Goal: Task Accomplishment & Management: Complete application form

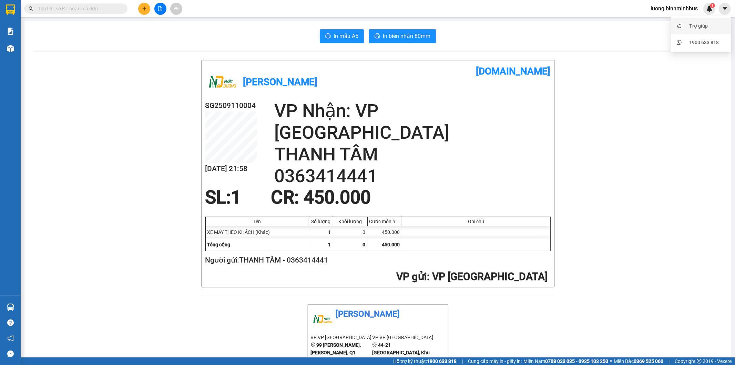
scroll to position [8576, 0]
click at [672, 9] on span "luong.binhminhbus" at bounding box center [674, 8] width 58 height 9
click at [664, 18] on span "Đăng xuất" at bounding box center [677, 22] width 44 height 8
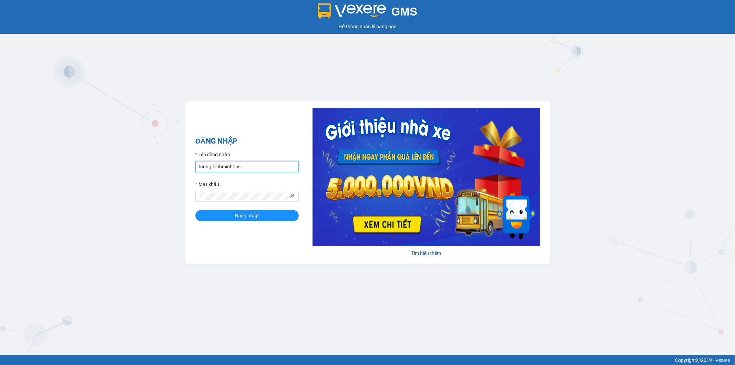
click at [247, 164] on input "luong.binhminhbus" at bounding box center [246, 166] width 103 height 11
type input "tranhieu.binhminhbus"
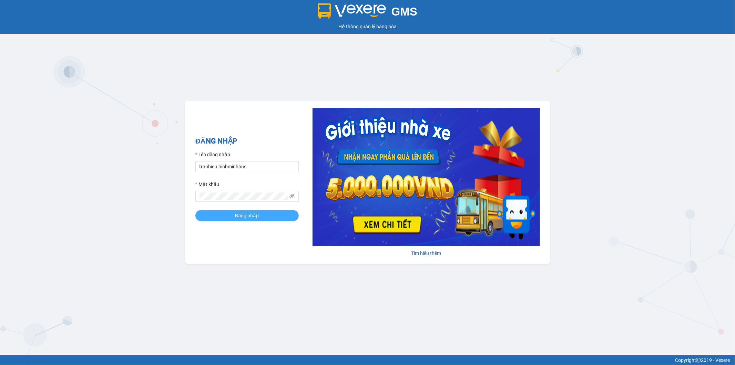
click at [259, 215] on span "Đăng nhập" at bounding box center [247, 216] width 24 height 8
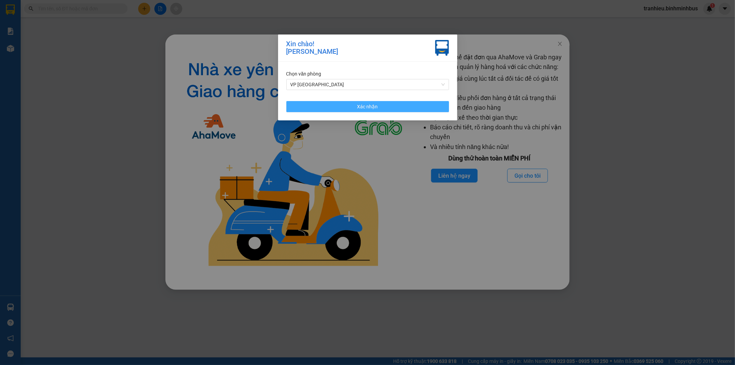
click at [388, 107] on button "Xác nhận" at bounding box center [368, 106] width 163 height 11
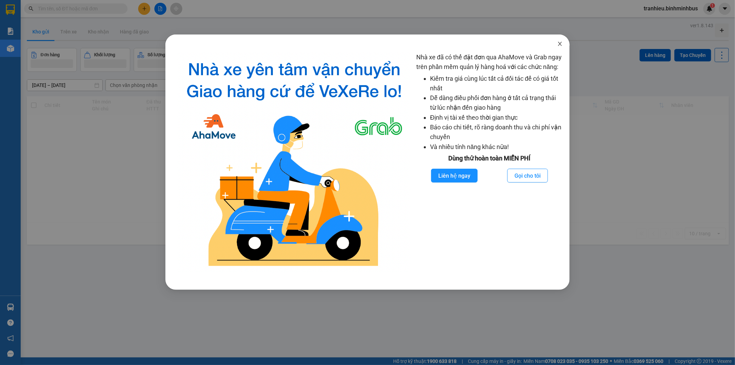
click at [562, 42] on icon "close" at bounding box center [561, 44] width 6 height 6
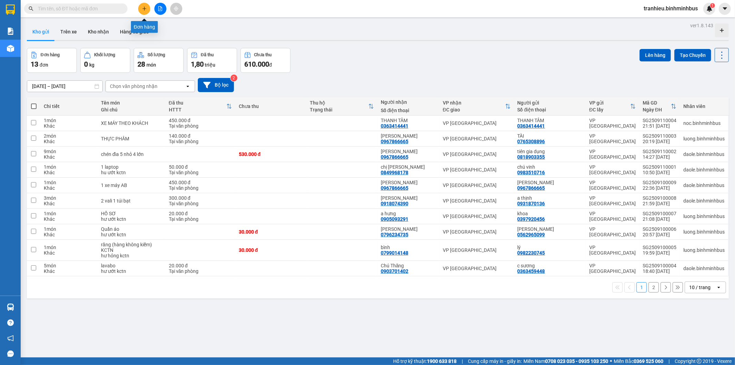
click at [144, 8] on icon "plus" at bounding box center [144, 8] width 4 height 0
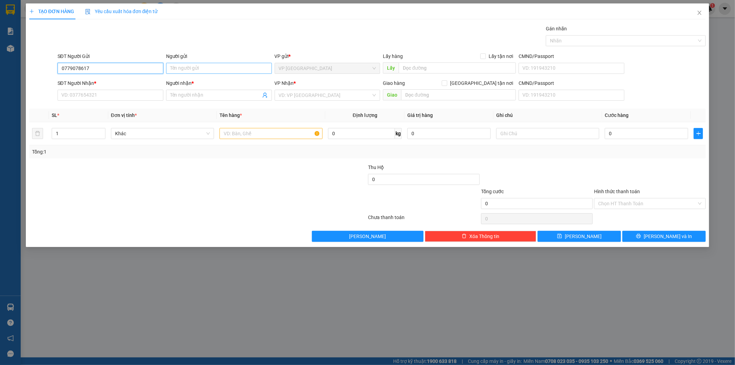
type input "0779078617"
click at [194, 69] on input "Người gửi" at bounding box center [219, 68] width 106 height 11
type input "V"
type input "C Vy"
click at [101, 92] on input "SĐT Người Nhận *" at bounding box center [111, 95] width 106 height 11
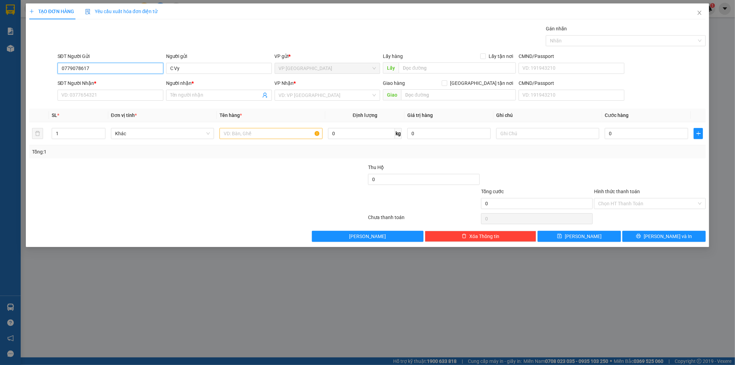
click at [99, 66] on input "0779078617" at bounding box center [111, 68] width 106 height 11
click at [89, 99] on input "SĐT Người Nhận *" at bounding box center [111, 95] width 106 height 11
paste input "0779078617"
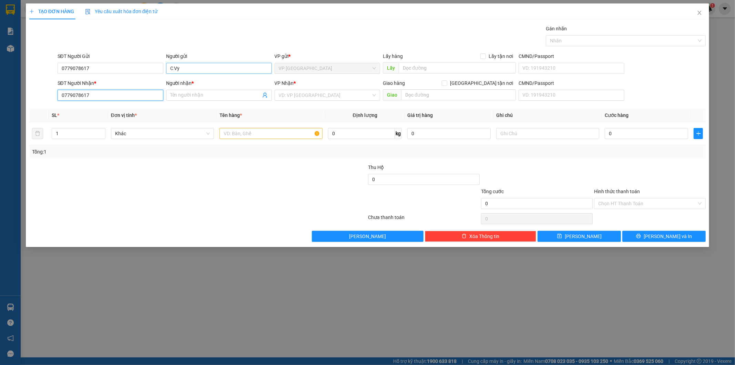
type input "0779078617"
click at [191, 70] on input "C Vy" at bounding box center [219, 68] width 106 height 11
click at [174, 97] on div "C VY - 0773140357" at bounding box center [219, 93] width 106 height 11
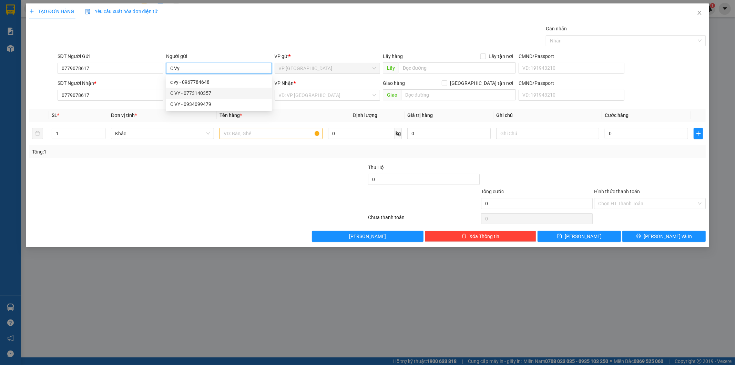
type input "0773140357"
type input "C VY"
click at [177, 95] on input "Người nhận *" at bounding box center [215, 95] width 91 height 8
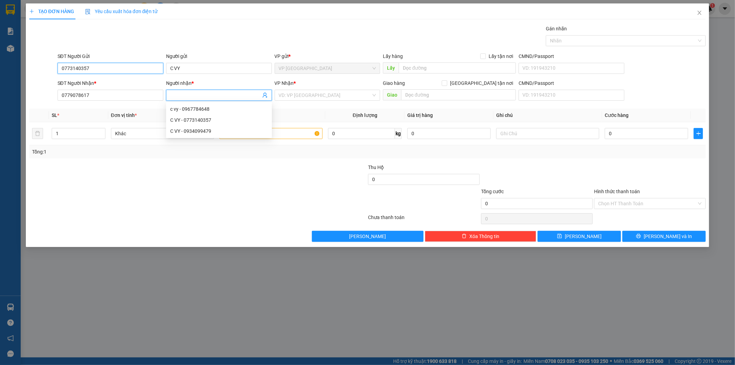
click at [104, 70] on input "0773140357" at bounding box center [111, 68] width 106 height 11
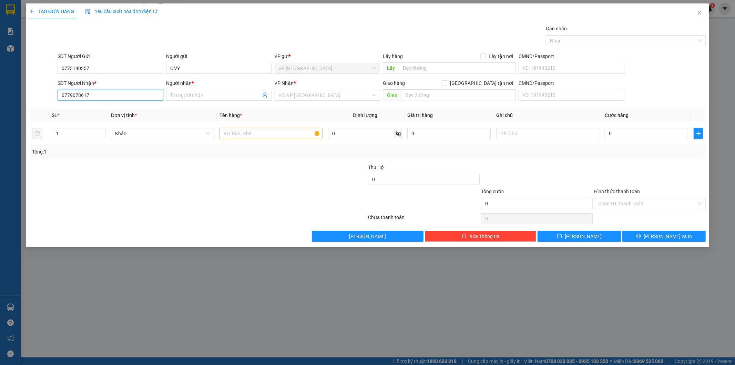
click at [92, 97] on input "0779078617" at bounding box center [111, 95] width 106 height 11
click at [95, 69] on input "0773140357" at bounding box center [111, 68] width 106 height 11
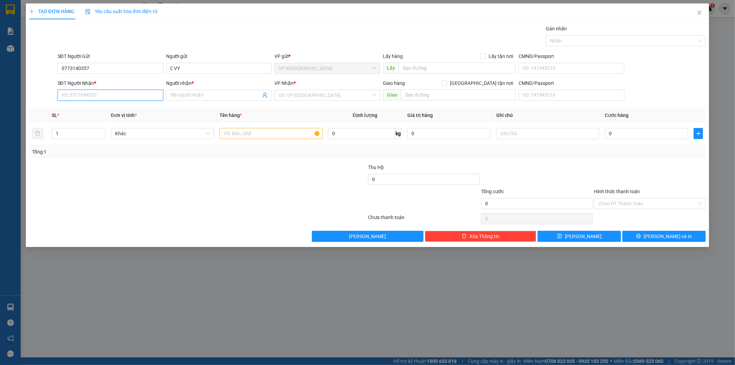
click at [91, 94] on input "SĐT Người Nhận *" at bounding box center [111, 95] width 106 height 11
paste input "0773140357"
drag, startPoint x: 100, startPoint y: 95, endPoint x: 70, endPoint y: 97, distance: 30.8
click at [70, 97] on input "0773140357" at bounding box center [111, 95] width 106 height 11
type input "0779078617"
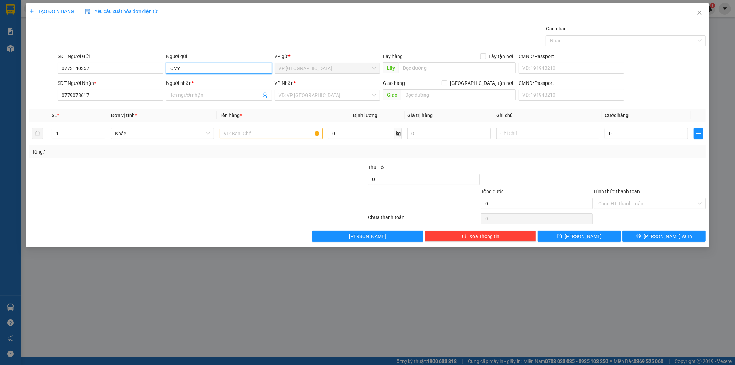
click at [194, 67] on input "C VY" at bounding box center [219, 68] width 106 height 11
click at [136, 185] on div at bounding box center [142, 175] width 226 height 24
click at [191, 94] on input "Người nhận *" at bounding box center [215, 95] width 91 height 8
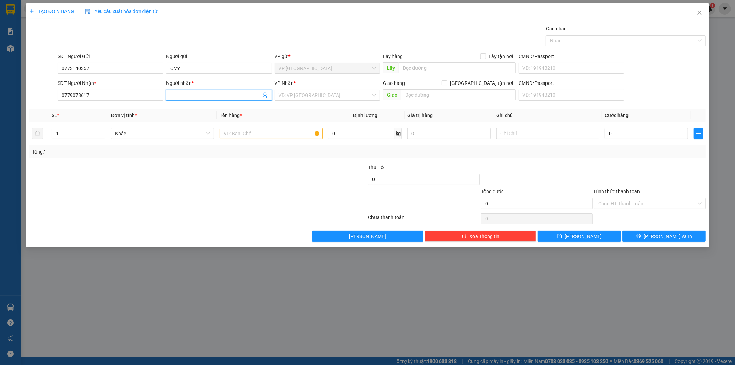
paste input "C VY"
type input "C VY"
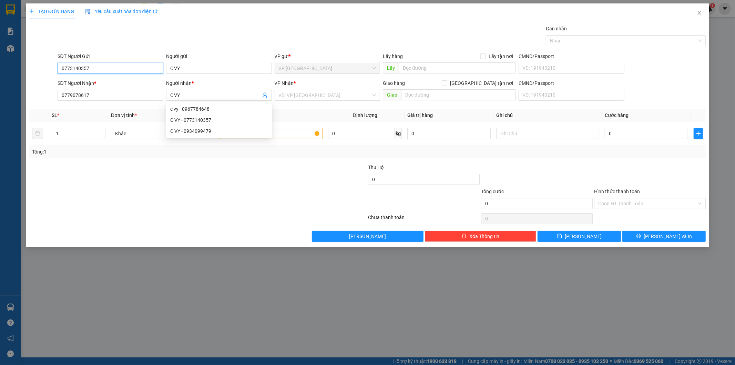
click at [108, 73] on input "0773140357" at bounding box center [111, 68] width 106 height 11
type textarea "0773140357"
click at [108, 73] on input "0773140357" at bounding box center [111, 68] width 106 height 11
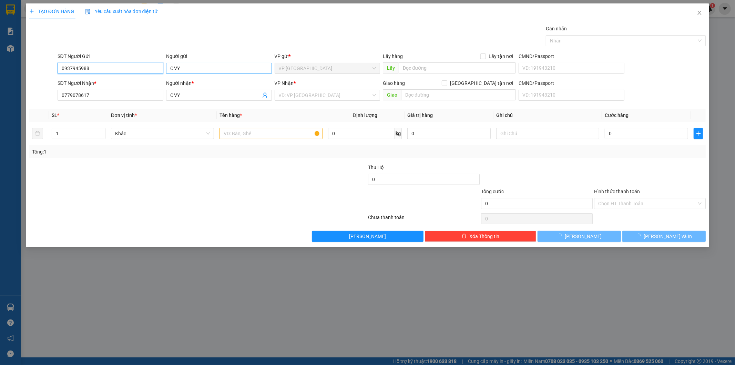
type input "0937945988"
click at [189, 71] on input "C VY" at bounding box center [219, 68] width 106 height 11
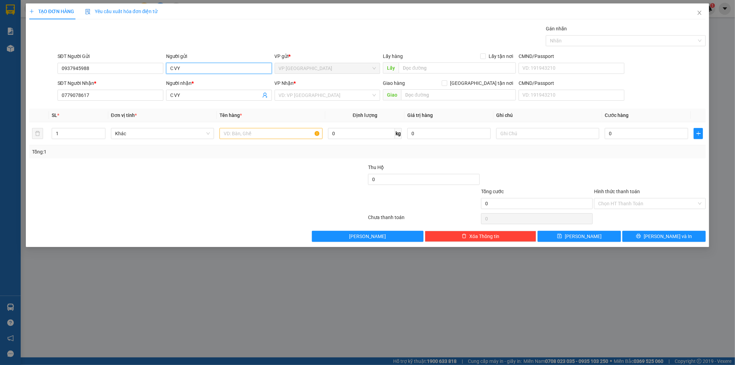
click at [189, 71] on input "C VY" at bounding box center [219, 68] width 106 height 11
type input "C Xuân"
click at [297, 100] on input "search" at bounding box center [325, 95] width 93 height 10
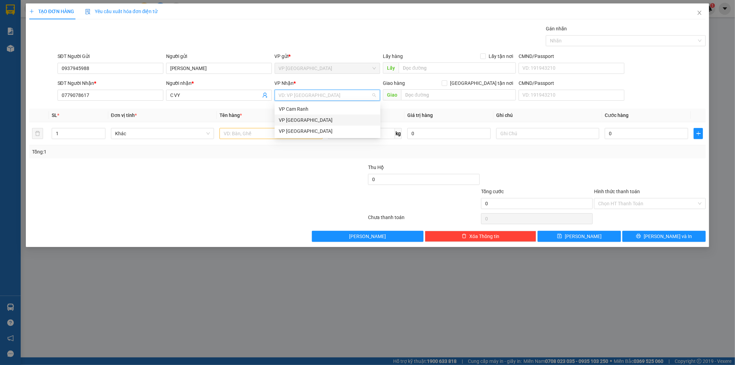
click at [302, 122] on div "VP [GEOGRAPHIC_DATA]" at bounding box center [328, 120] width 98 height 8
click at [227, 170] on div at bounding box center [142, 175] width 226 height 24
click at [232, 129] on input "text" at bounding box center [271, 133] width 103 height 11
click at [235, 138] on input "text" at bounding box center [271, 133] width 103 height 11
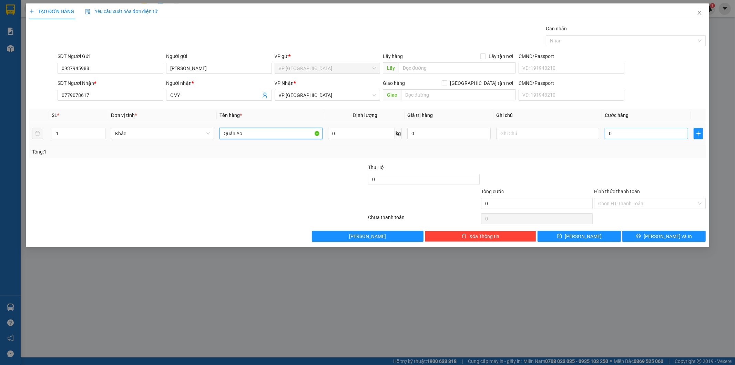
type input "Quần Áo"
type input "0"
click at [626, 134] on input "0" at bounding box center [646, 133] width 83 height 11
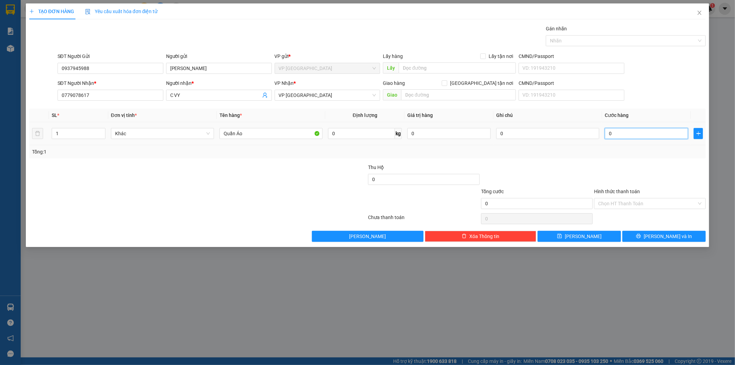
click at [626, 134] on input "0" at bounding box center [646, 133] width 83 height 11
type input "3"
type input "30"
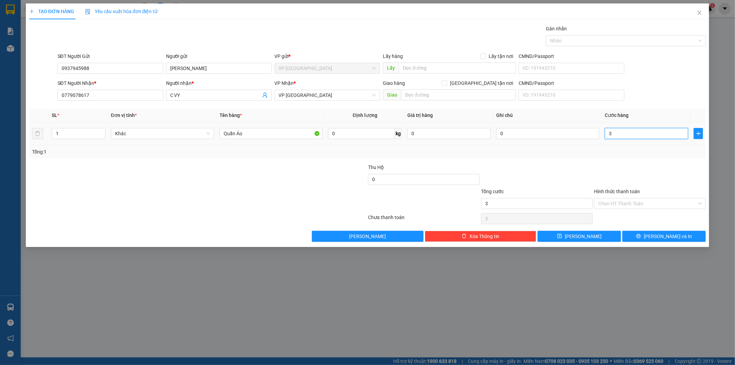
type input "30"
type input "300"
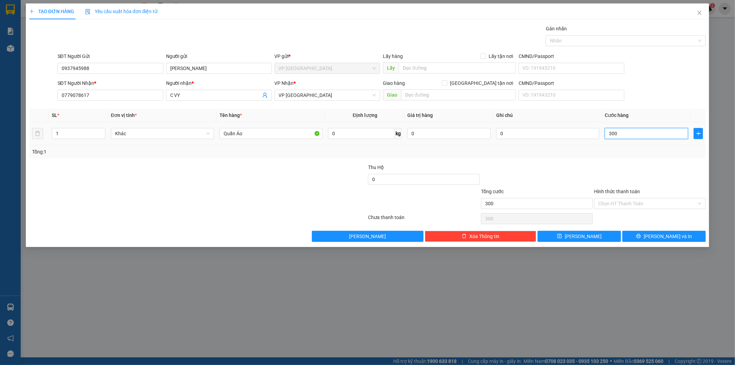
type input "3.000"
type input "30.000"
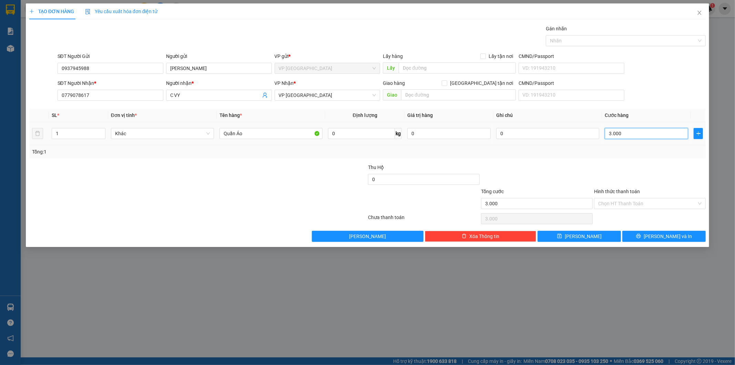
type input "30.000"
type input "300.000"
type input "30.000"
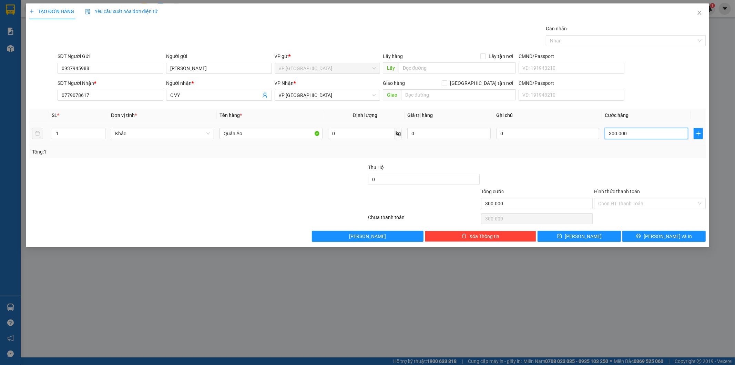
type input "30.000"
click at [544, 132] on input "0" at bounding box center [548, 133] width 103 height 11
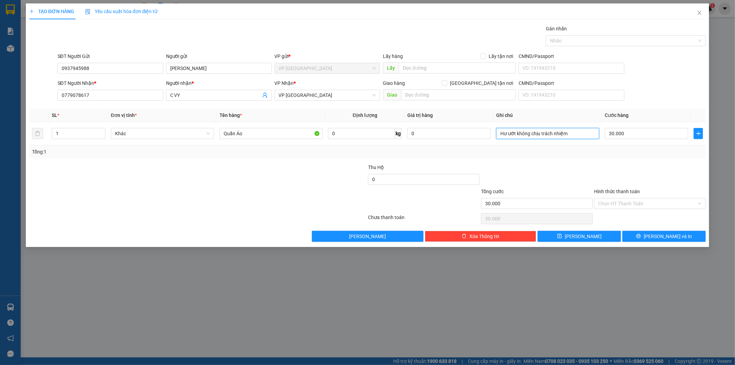
type input "Hư ướt không chịu trách nhiệm"
click at [513, 160] on div "Transit Pickup Surcharge Ids Transit Deliver Surcharge Ids Transit Deliver Surc…" at bounding box center [367, 133] width 677 height 217
click at [642, 235] on button "Lưu và In" at bounding box center [664, 236] width 83 height 11
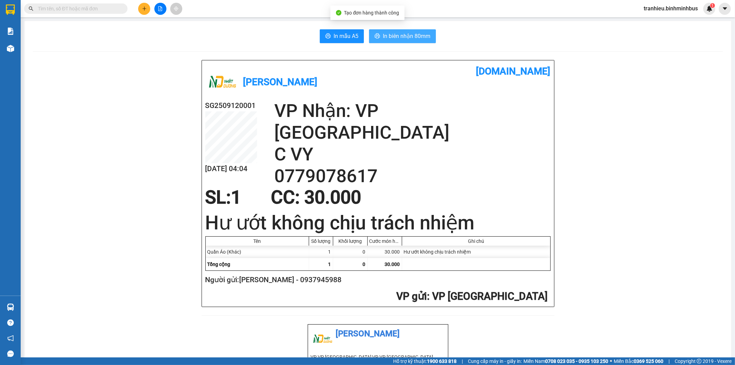
click at [390, 42] on button "In biên nhận 80mm" at bounding box center [402, 36] width 67 height 14
click at [337, 35] on span "In mẫu A5" at bounding box center [346, 36] width 25 height 9
